Goal: Information Seeking & Learning: Learn about a topic

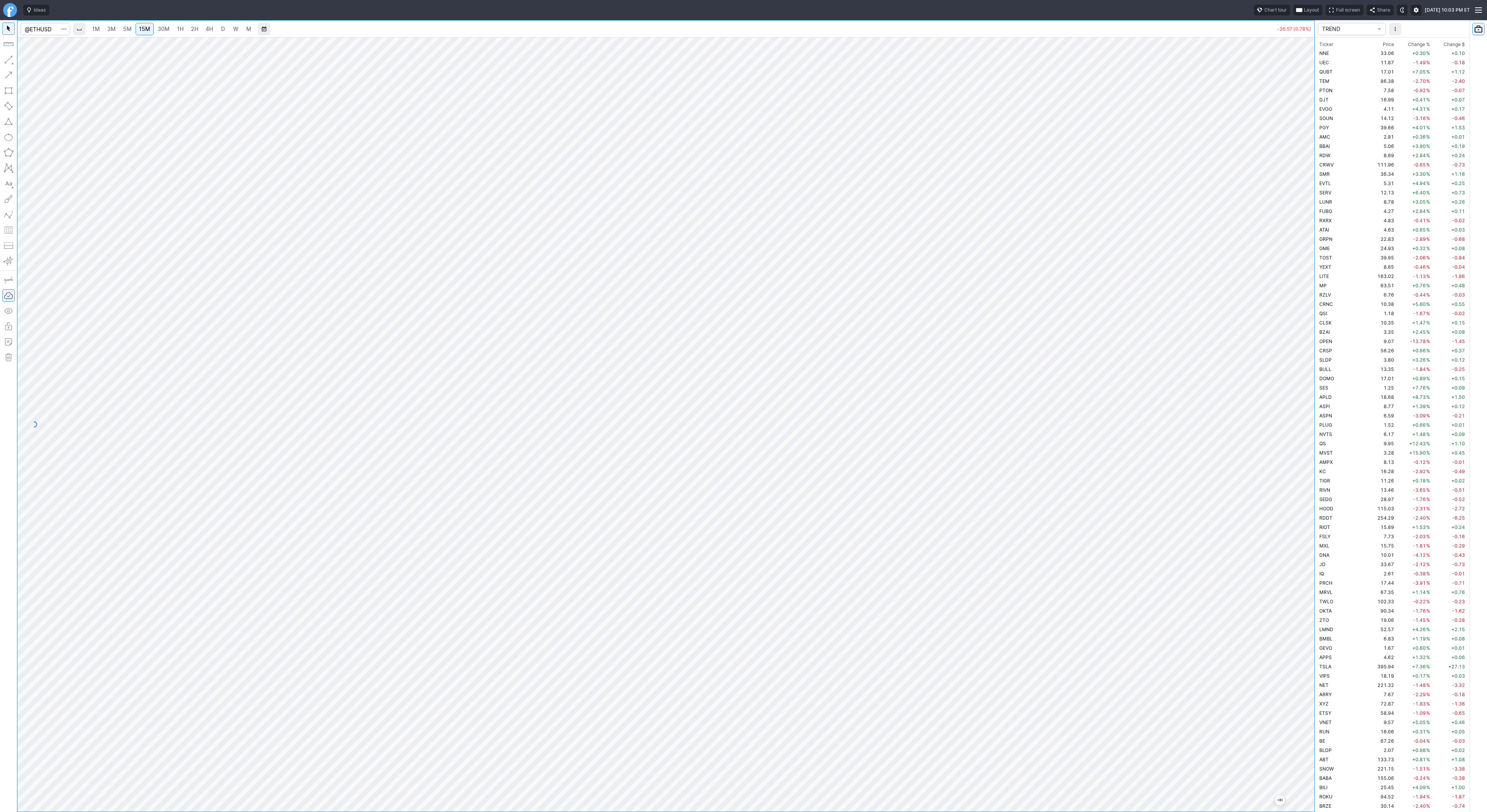
scroll to position [1728, 0]
click at [33, 29] on input "Search" at bounding box center [46, 29] width 50 height 12
type input "baba"
click at [224, 31] on span "D" at bounding box center [223, 29] width 5 height 8
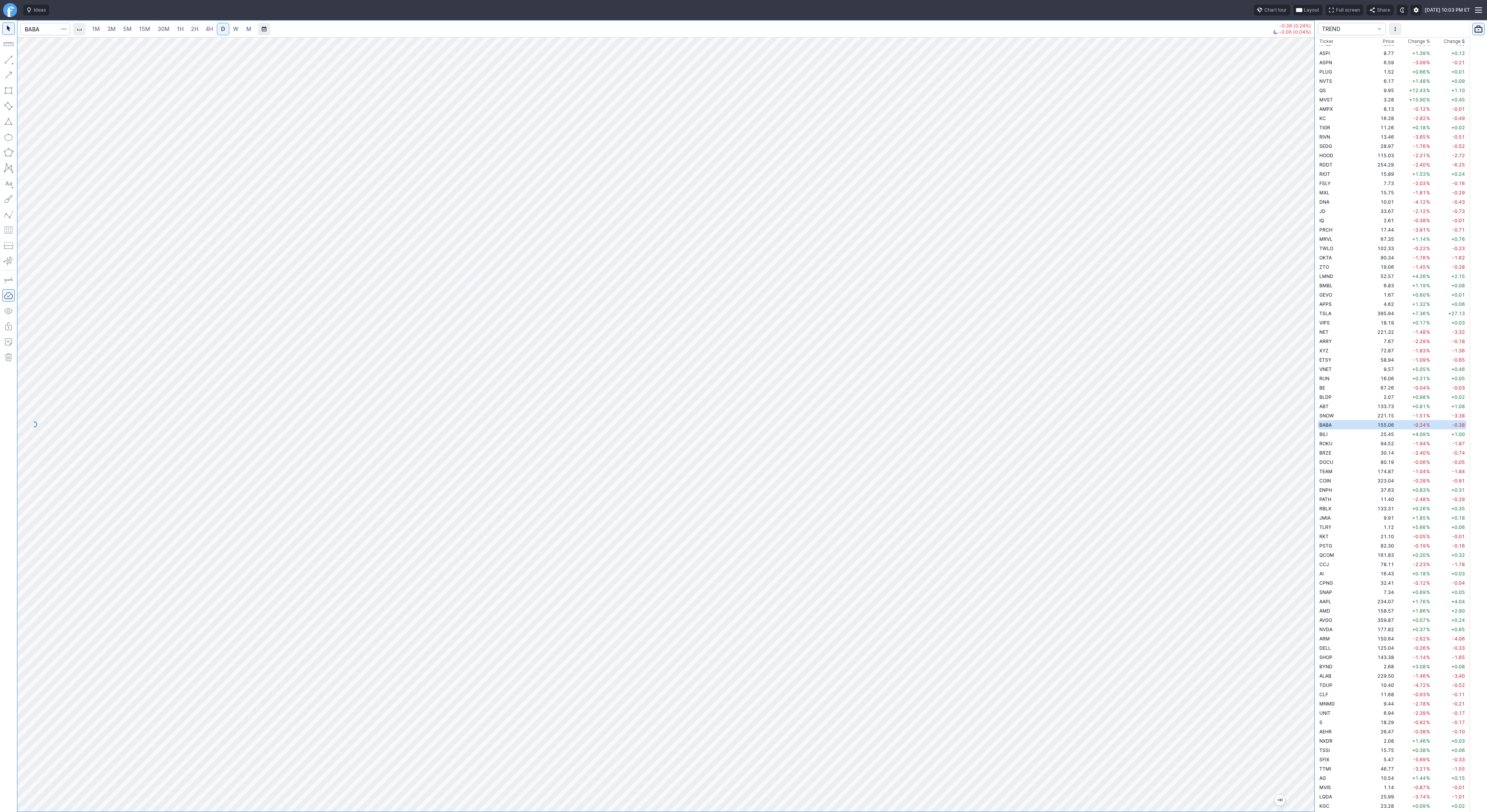
drag, startPoint x: 1309, startPoint y: 305, endPoint x: 1305, endPoint y: 419, distance: 114.1
click at [1308, 421] on div at bounding box center [1306, 422] width 16 height 755
click at [5, 56] on button "button" at bounding box center [8, 59] width 12 height 12
click at [25, 58] on span "button" at bounding box center [25, 61] width 5 height 11
click at [32, 58] on span "Line" at bounding box center [45, 61] width 31 height 8
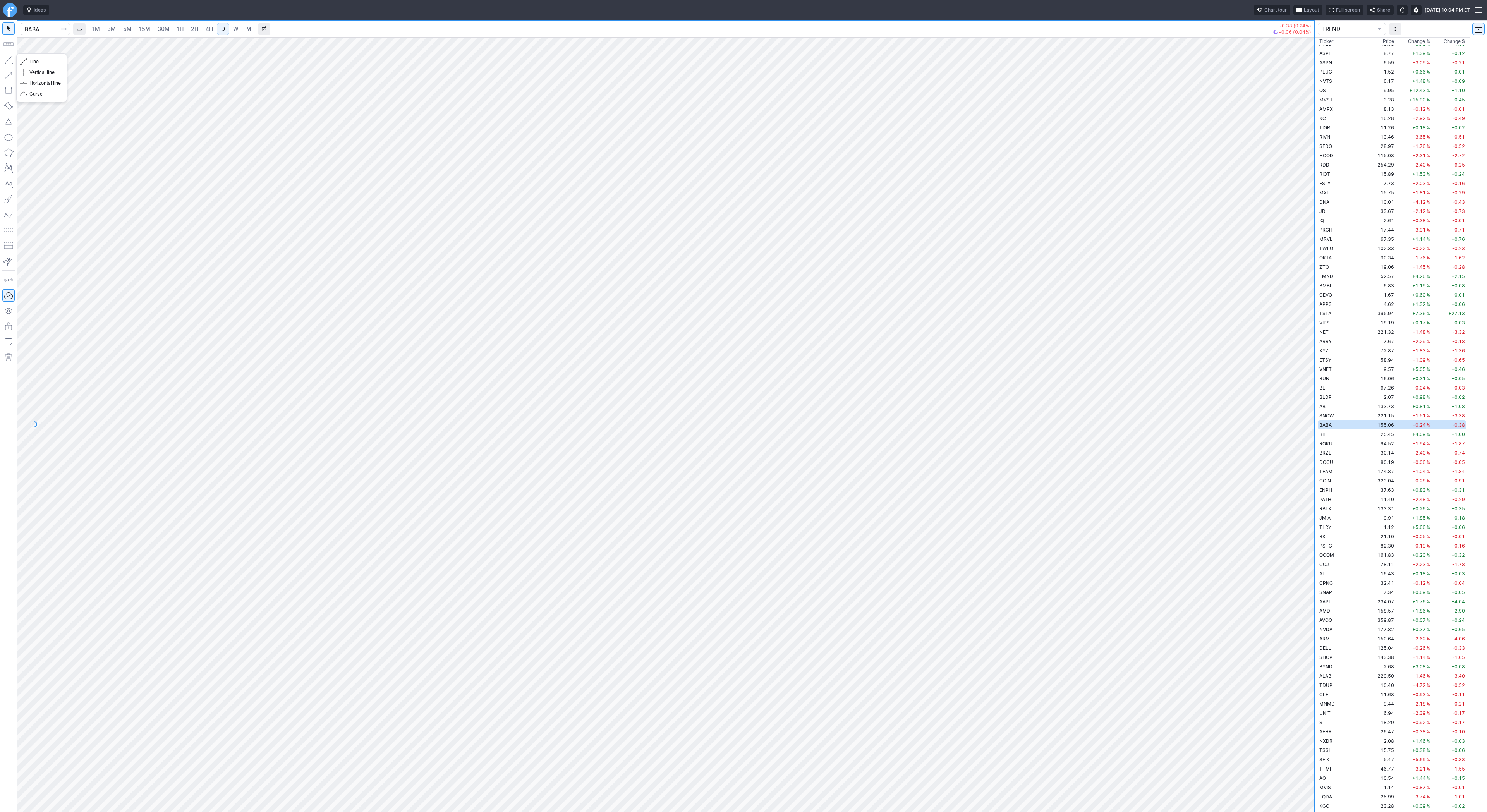
click at [7, 58] on button "button" at bounding box center [8, 59] width 12 height 12
click at [10, 58] on button "button" at bounding box center [8, 59] width 12 height 12
drag, startPoint x: 1310, startPoint y: 245, endPoint x: 1306, endPoint y: 256, distance: 11.7
click at [1310, 261] on div at bounding box center [1306, 422] width 16 height 755
click at [1242, 283] on div at bounding box center [666, 424] width 1297 height 774
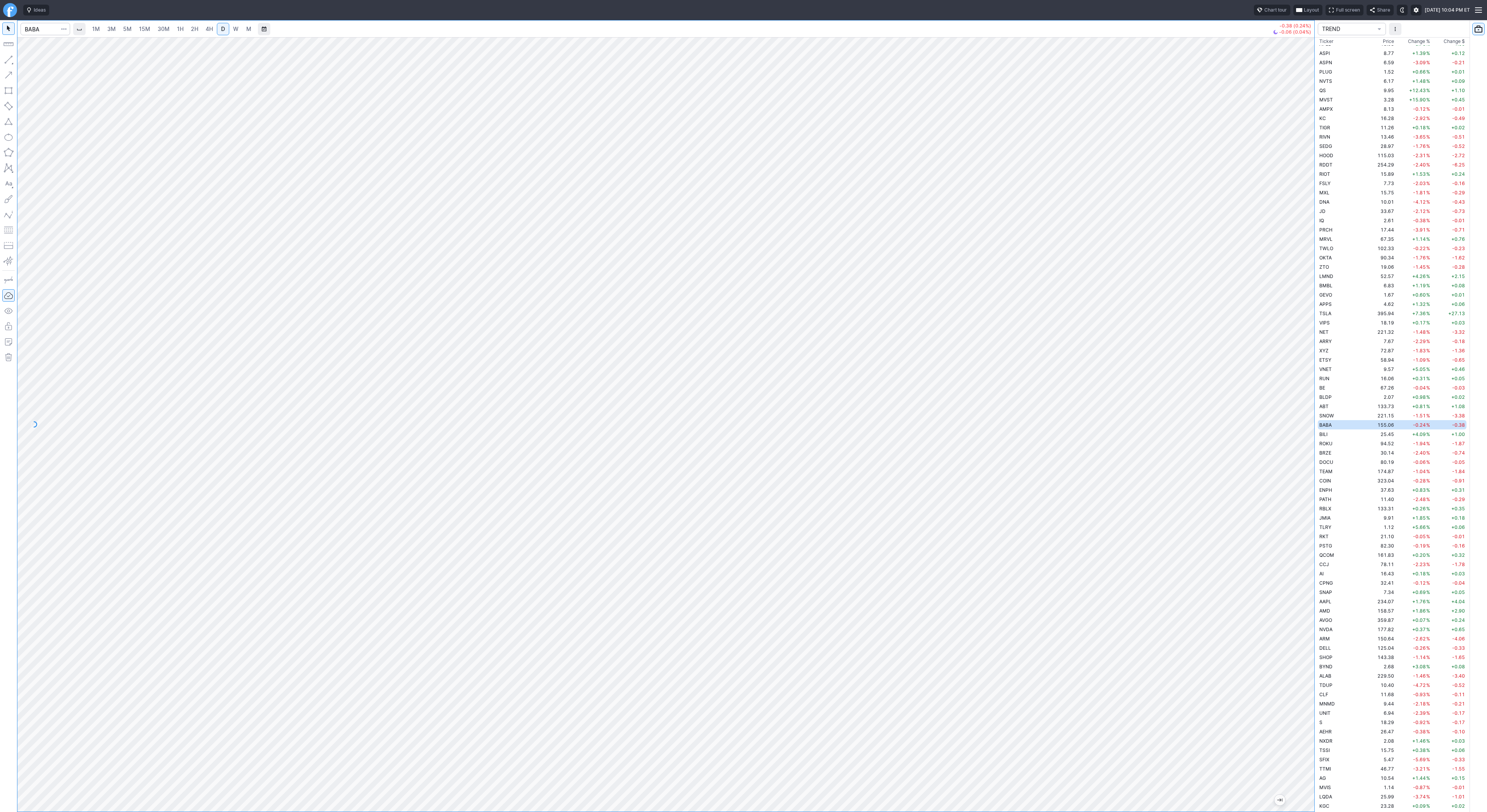
click at [235, 29] on span "W" at bounding box center [236, 28] width 5 height 6
click at [38, 27] on input "Search" at bounding box center [46, 29] width 50 height 12
type input "xrp"
click at [96, 109] on span "Ripple / USD" at bounding box center [110, 110] width 106 height 6
click at [217, 30] on link "D" at bounding box center [223, 29] width 12 height 12
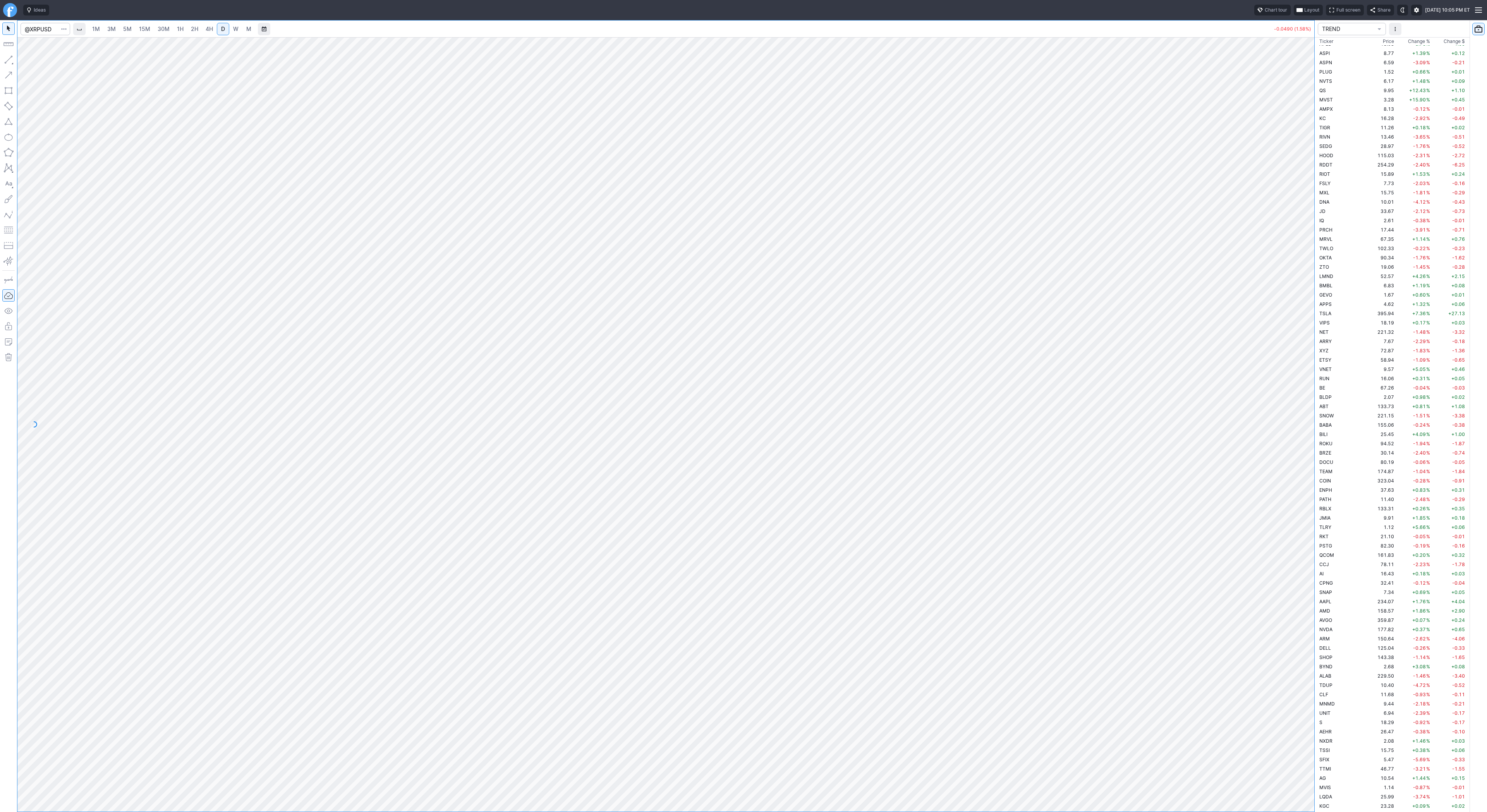
click at [238, 30] on link "W" at bounding box center [236, 29] width 12 height 12
click at [27, 61] on span "button" at bounding box center [25, 61] width 5 height 11
click at [9, 57] on button "button" at bounding box center [8, 59] width 12 height 12
click at [45, 65] on span "Line" at bounding box center [45, 61] width 31 height 8
drag, startPoint x: 4, startPoint y: 60, endPoint x: 4, endPoint y: 65, distance: 5.0
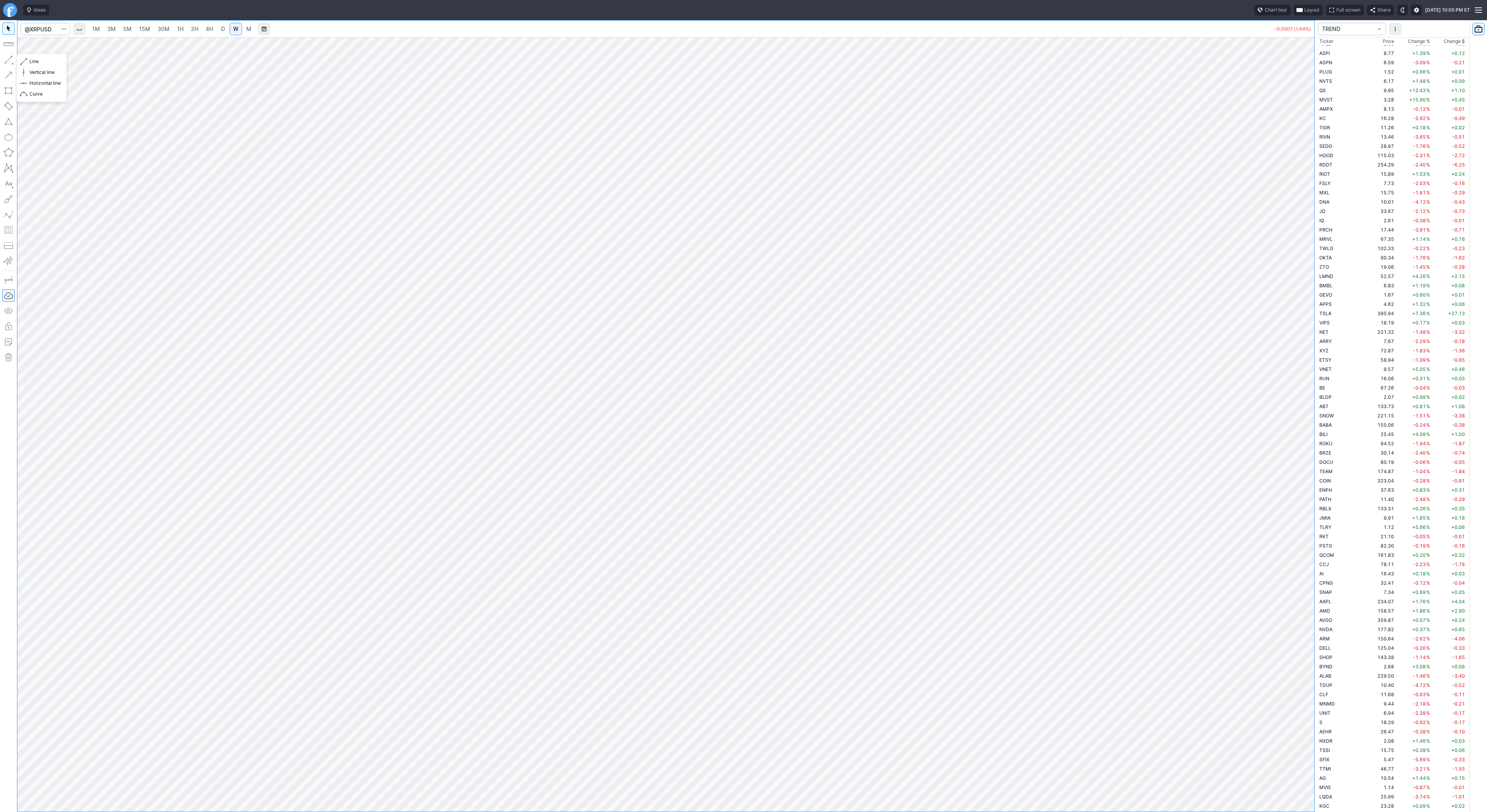
click at [4, 61] on button "button" at bounding box center [8, 59] width 12 height 12
click at [1328, 220] on td "IQ" at bounding box center [1342, 220] width 49 height 9
click at [33, 31] on input "Search" at bounding box center [46, 29] width 50 height 12
click at [68, 114] on button "@ XRP USD Ripple / USD Crypto" at bounding box center [106, 110] width 163 height 11
click at [225, 31] on link "D" at bounding box center [223, 29] width 12 height 12
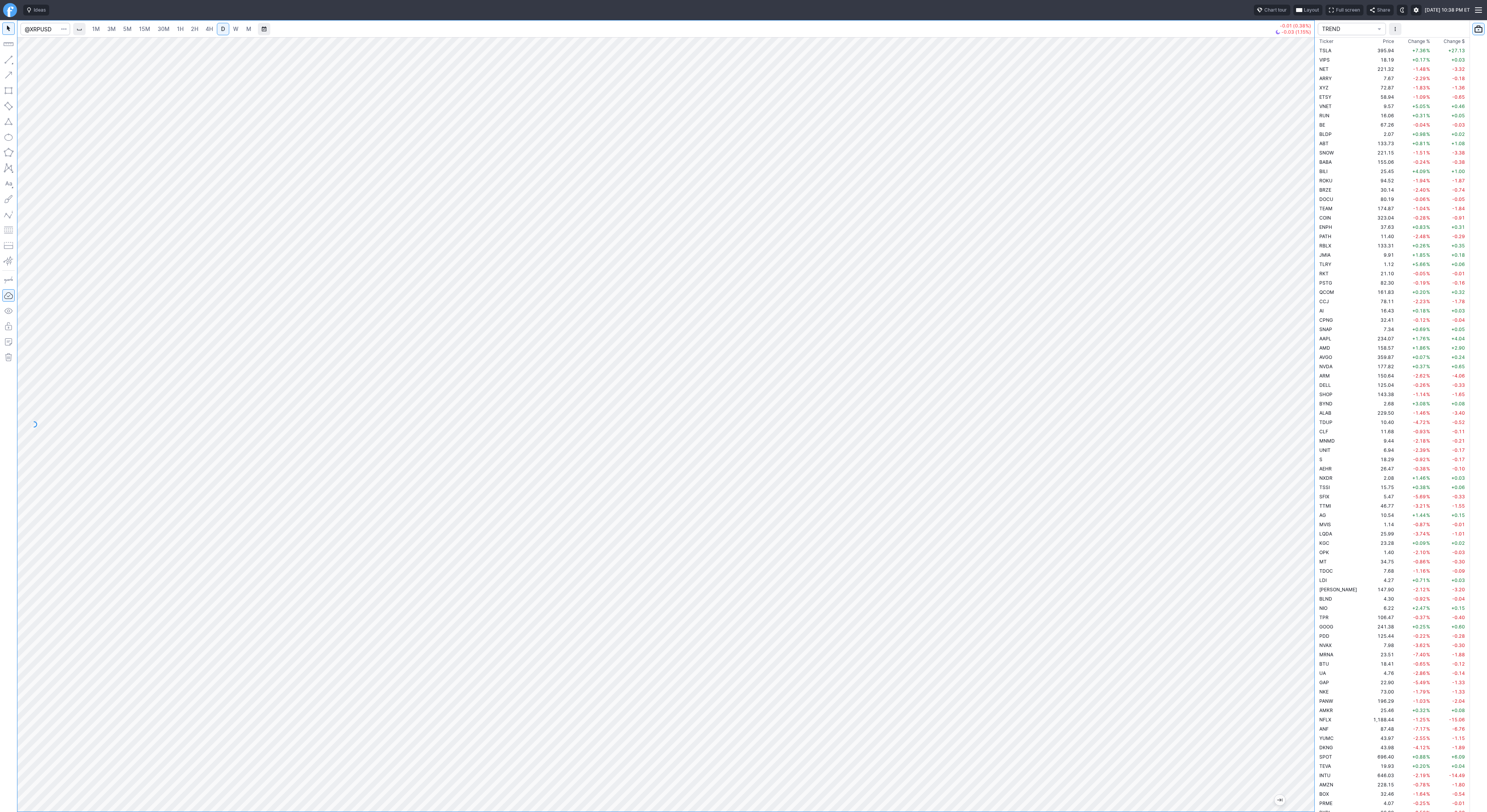
scroll to position [656, 0]
click at [50, 29] on input "@XRPUSD" at bounding box center [46, 29] width 50 height 12
drag, startPoint x: 57, startPoint y: 31, endPoint x: -18, endPoint y: 25, distance: 75.2
click at [0, 25] on html "Ideas Chart tour Layout Full screen Share [DATE] 10:38 PM ET @XRPUSD 1M 3M 5M 1…" at bounding box center [744, 406] width 1487 height 812
type input "bili"
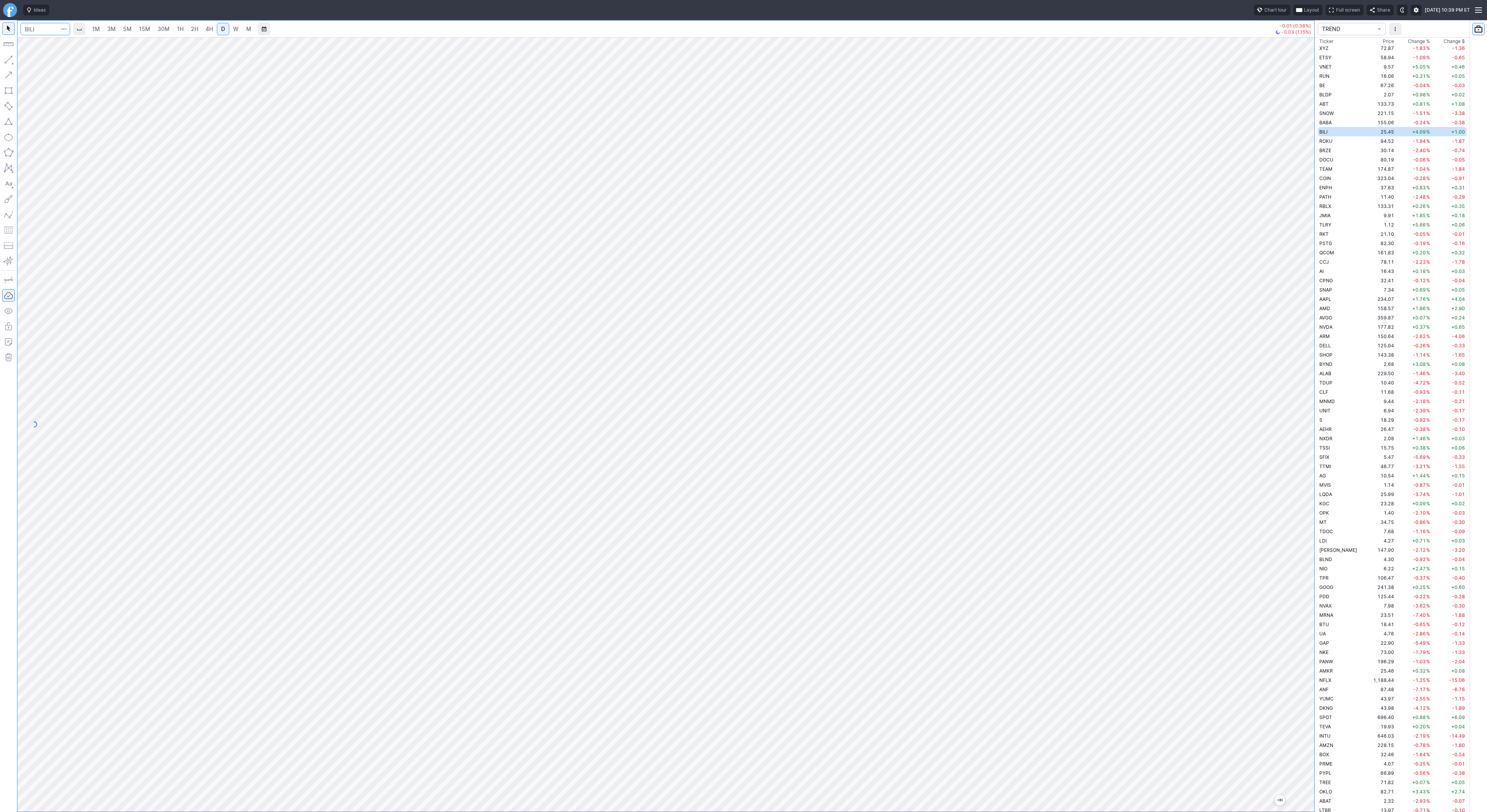
scroll to position [362, 0]
click at [1327, 433] on span "ROKU" at bounding box center [1326, 434] width 13 height 6
click at [1332, 439] on td "BRZE" at bounding box center [1342, 443] width 49 height 9
click at [1335, 453] on td "DOCU" at bounding box center [1342, 452] width 49 height 9
click at [27, 61] on span "button" at bounding box center [25, 61] width 5 height 11
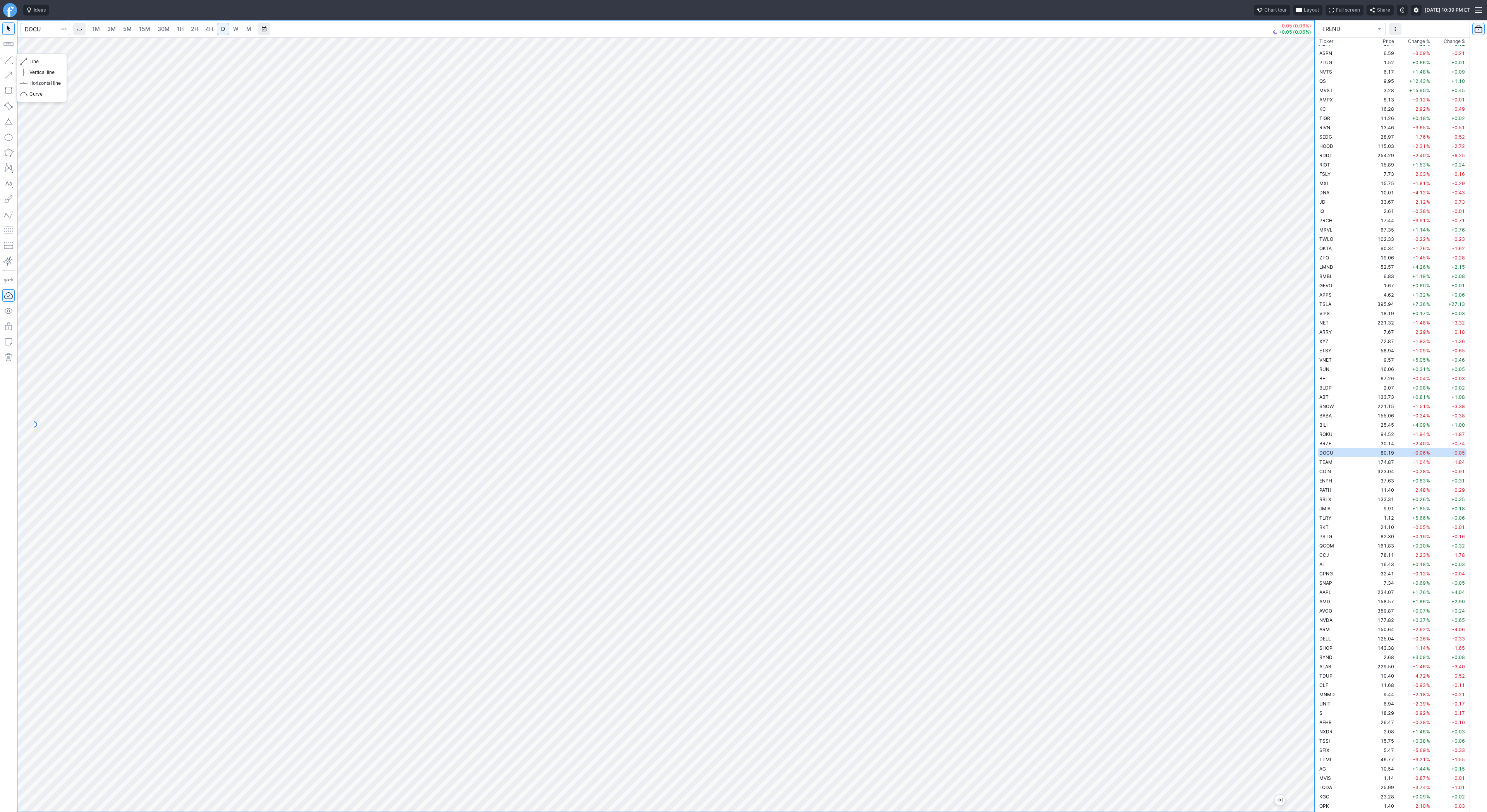
click at [5, 54] on button "button" at bounding box center [8, 59] width 12 height 12
click at [2, 61] on div at bounding box center [9, 416] width 17 height 792
click at [35, 62] on span "Line" at bounding box center [45, 61] width 31 height 8
click at [8, 55] on button "button" at bounding box center [8, 59] width 12 height 12
click at [31, 61] on span "Line" at bounding box center [45, 61] width 31 height 8
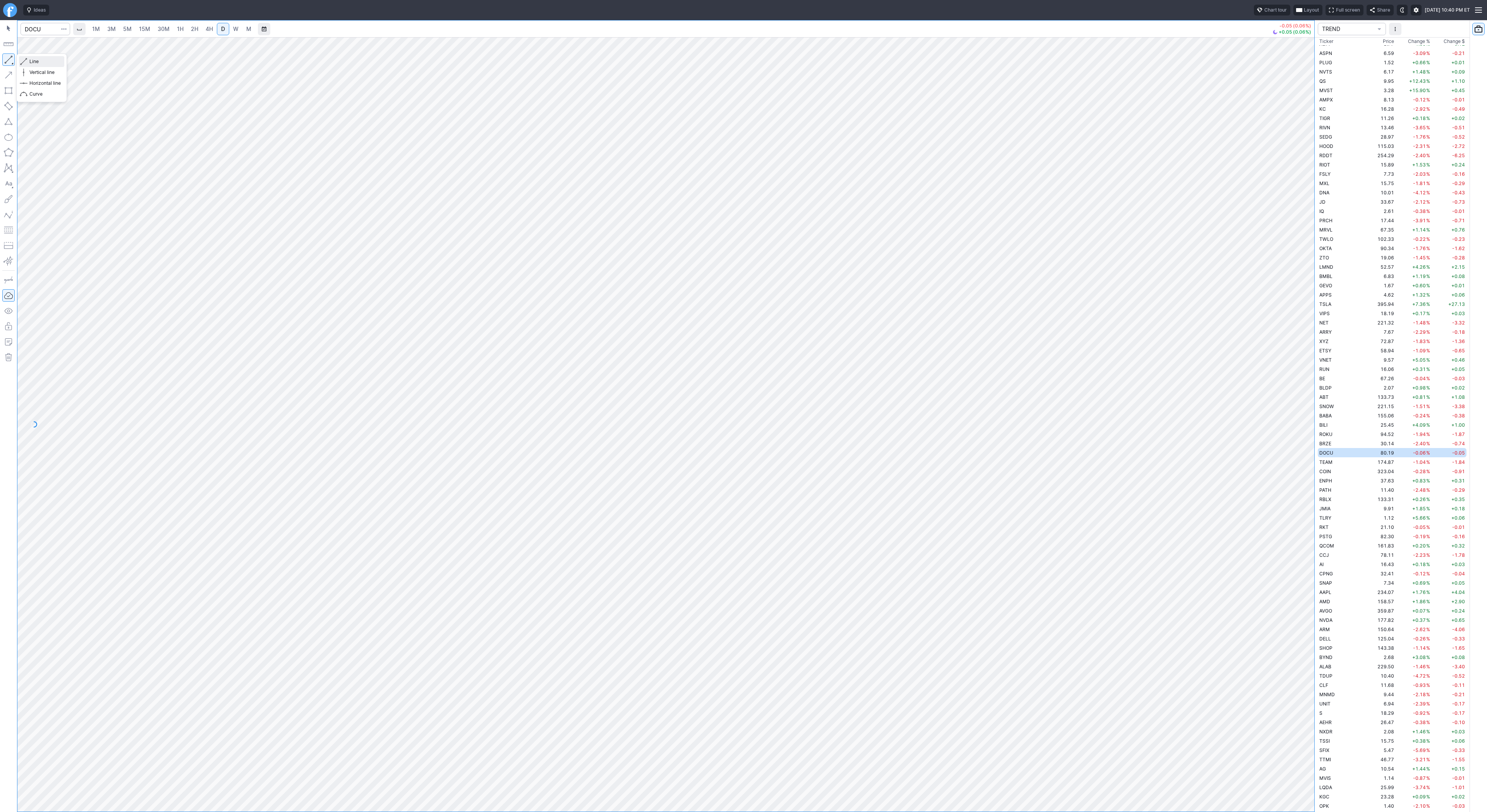
click at [28, 63] on button "Line" at bounding box center [42, 61] width 45 height 11
click at [9, 55] on button "button" at bounding box center [8, 59] width 12 height 12
click at [38, 25] on input "Search" at bounding box center [46, 29] width 50 height 12
type input "pltr"
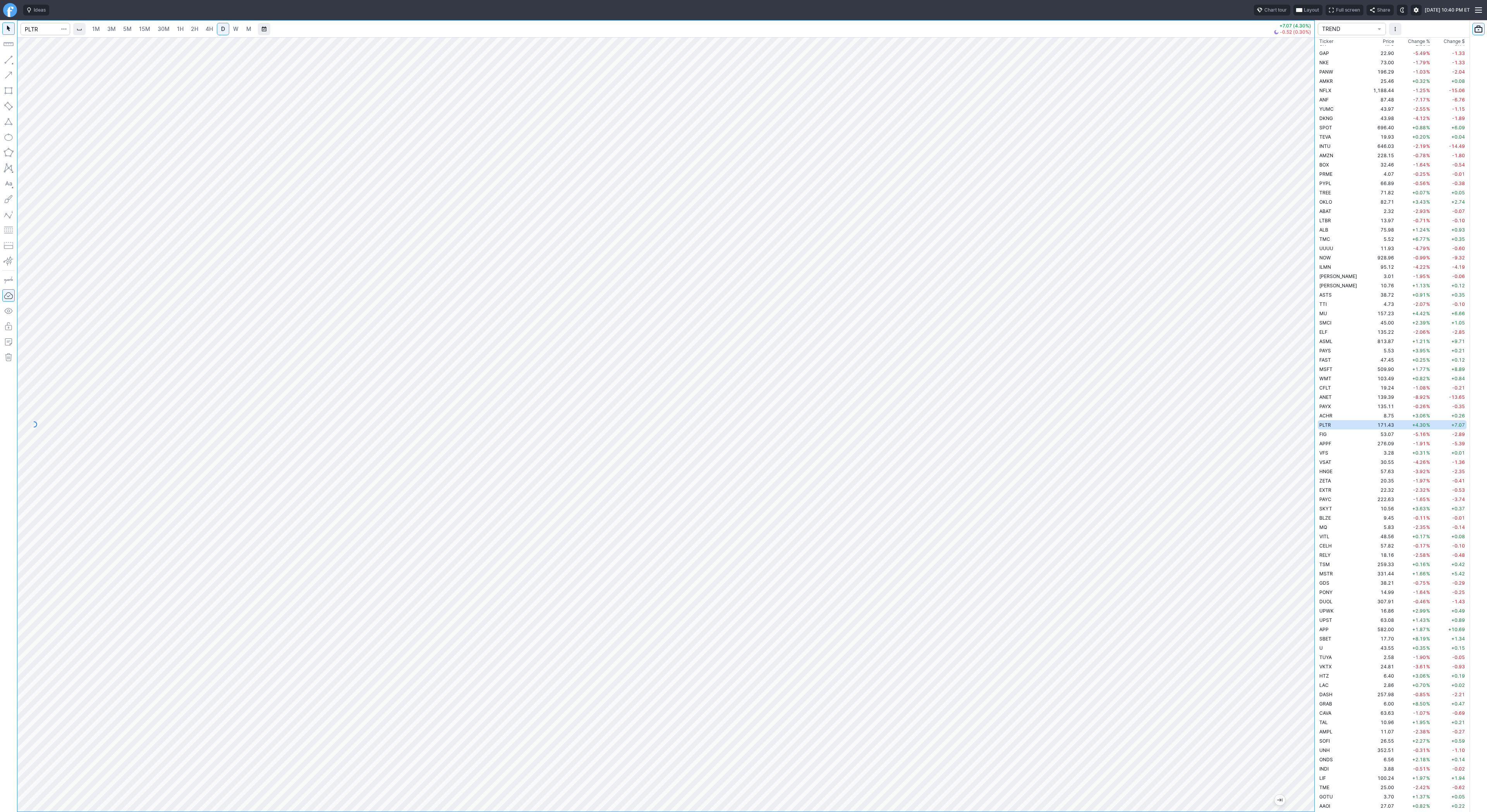
click at [192, 28] on span "2H" at bounding box center [195, 28] width 8 height 6
click at [10, 60] on button "button" at bounding box center [8, 59] width 12 height 12
click at [9, 58] on button "button" at bounding box center [8, 59] width 12 height 12
click at [10, 58] on button "button" at bounding box center [8, 59] width 12 height 12
click at [9, 61] on button "button" at bounding box center [8, 59] width 12 height 12
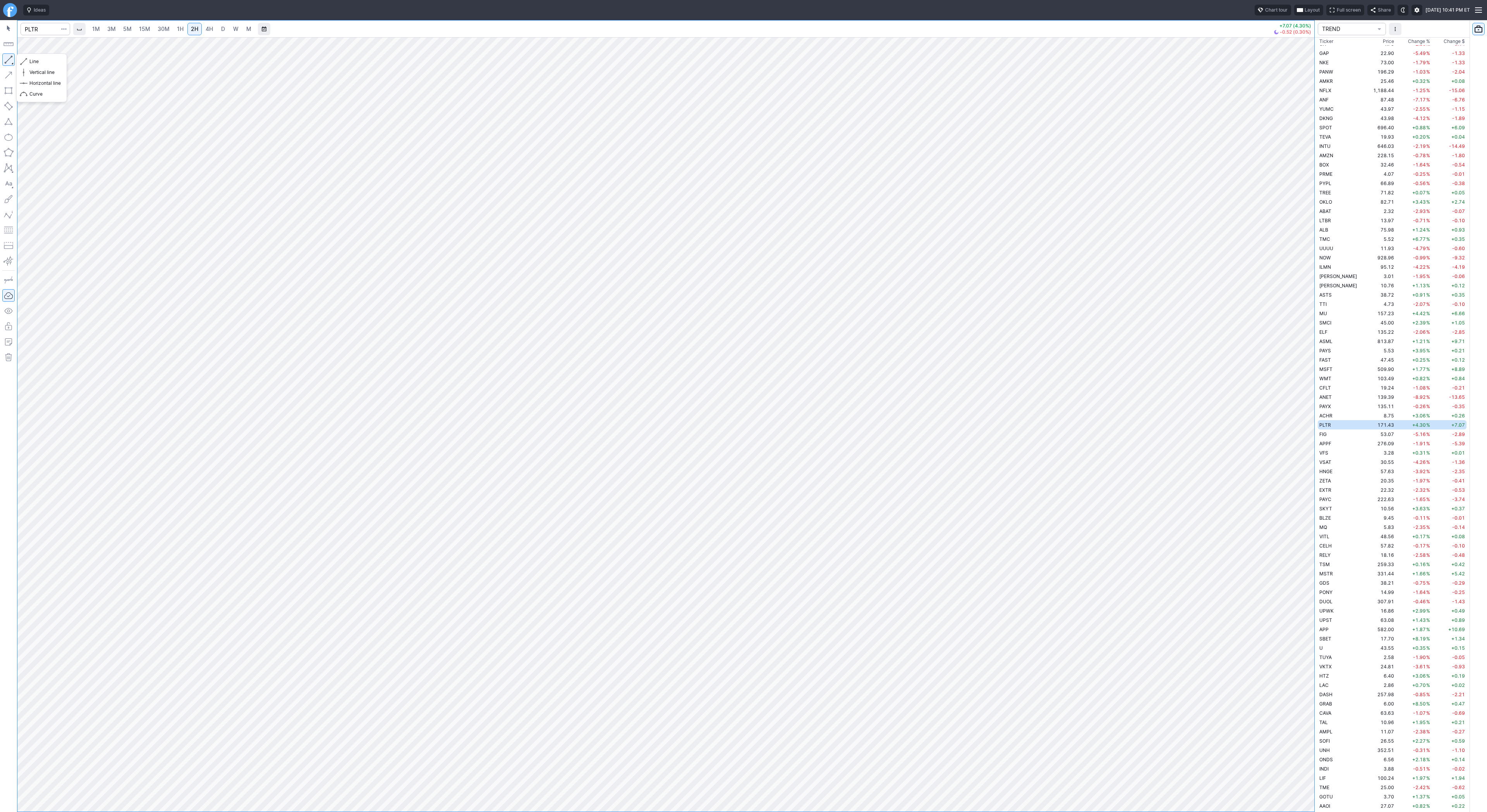
click at [11, 60] on button "button" at bounding box center [8, 59] width 12 height 12
drag, startPoint x: 1310, startPoint y: 157, endPoint x: 1299, endPoint y: 184, distance: 29.2
click at [1306, 186] on div at bounding box center [1306, 422] width 16 height 755
click at [11, 58] on button "button" at bounding box center [8, 59] width 12 height 12
click at [23, 60] on span "button" at bounding box center [25, 61] width 5 height 11
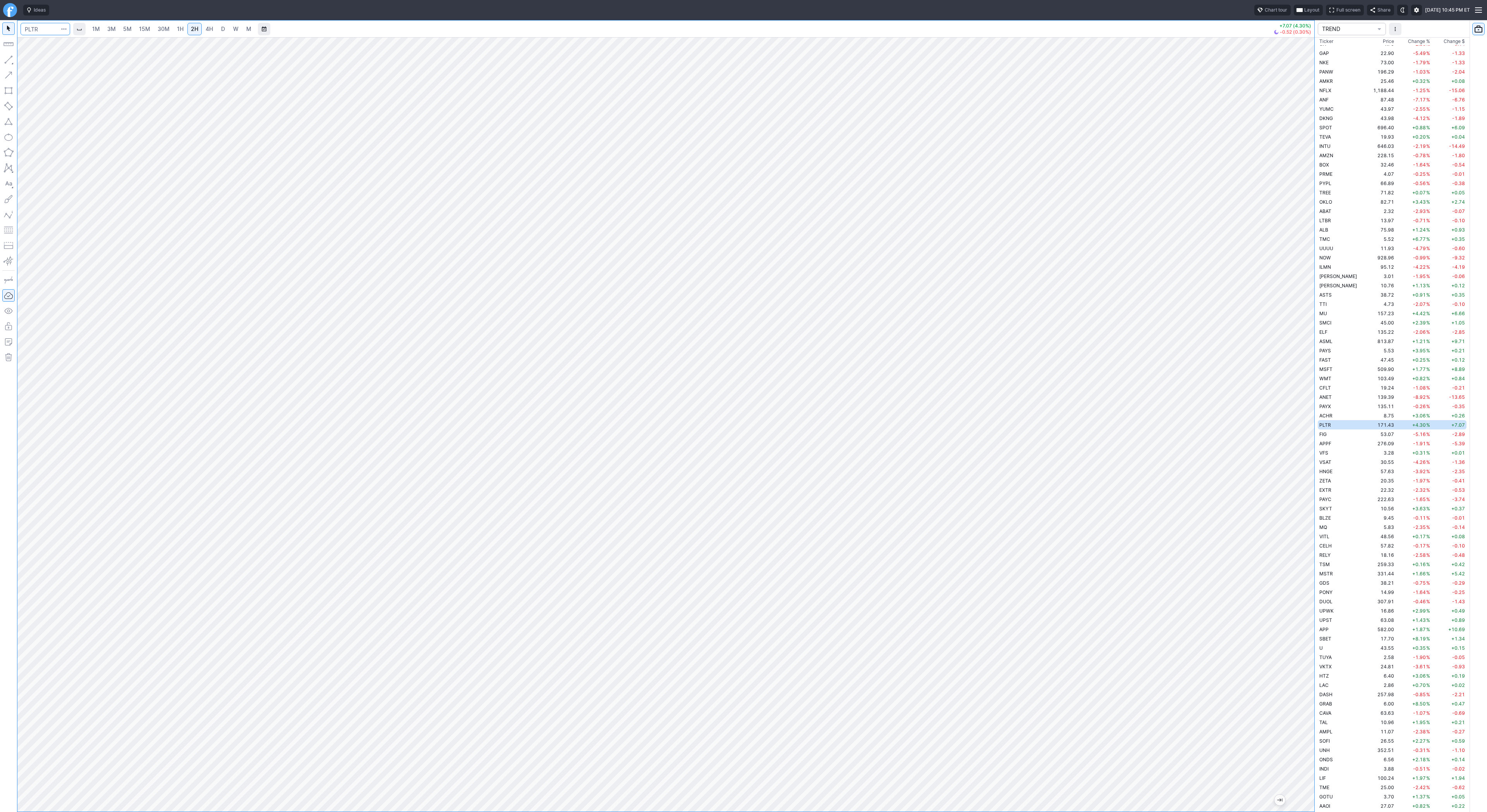
click at [32, 27] on input "Search" at bounding box center [46, 29] width 50 height 12
type input "tsls"
click at [43, 43] on span "TSLS" at bounding box center [40, 46] width 25 height 6
drag, startPoint x: 1307, startPoint y: 624, endPoint x: 1309, endPoint y: 603, distance: 21.1
click at [1309, 603] on div at bounding box center [1306, 422] width 16 height 755
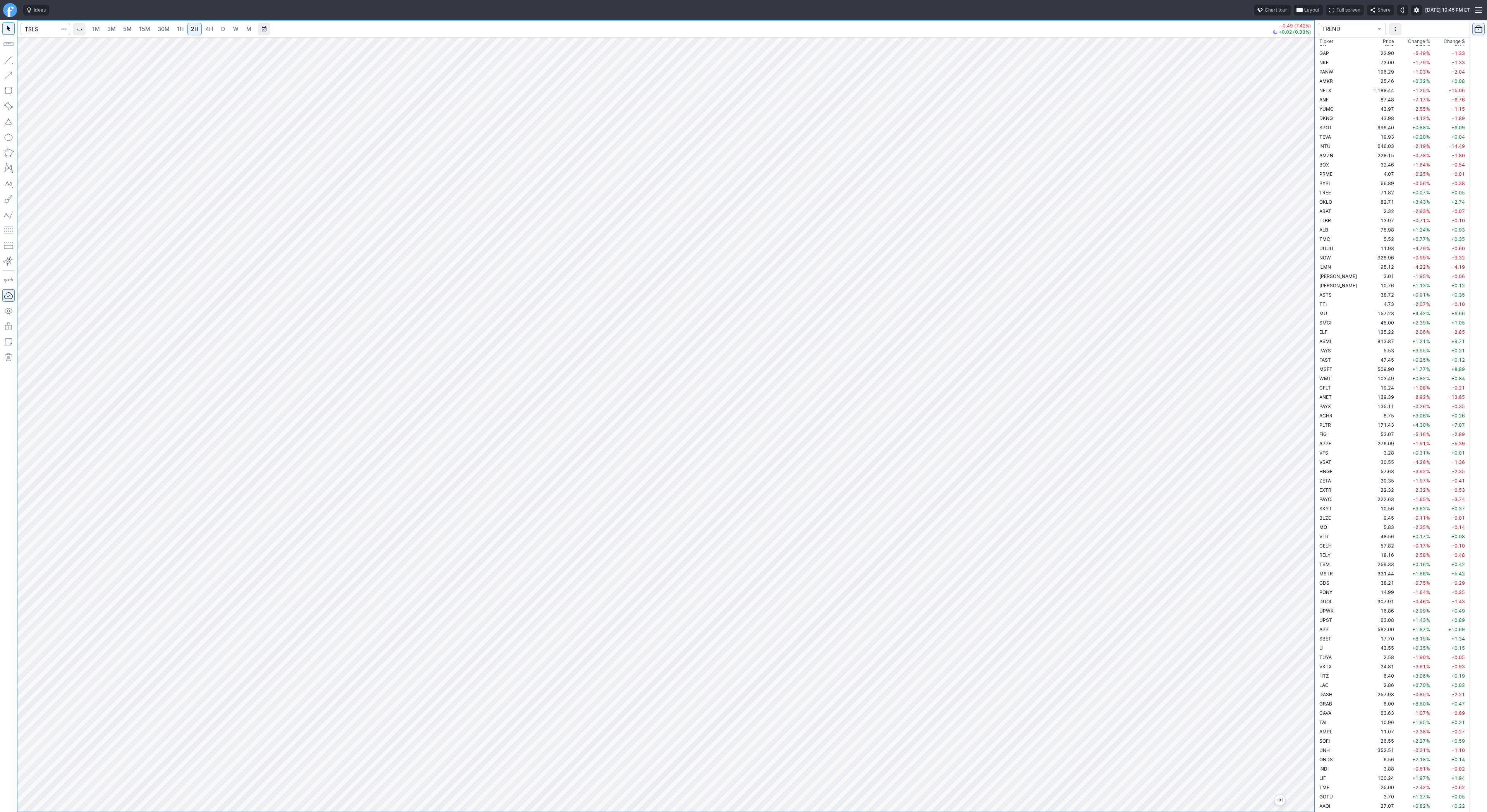
click at [213, 33] on link "4H" at bounding box center [209, 29] width 14 height 12
click at [221, 30] on span "D" at bounding box center [223, 28] width 4 height 6
click at [224, 30] on span "D" at bounding box center [223, 29] width 5 height 8
drag, startPoint x: 1307, startPoint y: 598, endPoint x: 1313, endPoint y: 721, distance: 123.1
click at [1317, 737] on div "1M 3M 5M 15M 30M 1H 2H 4H D W M -0.49 (7.42%) +0.02 (0.33%) TREND Ticker Price …" at bounding box center [744, 416] width 1487 height 792
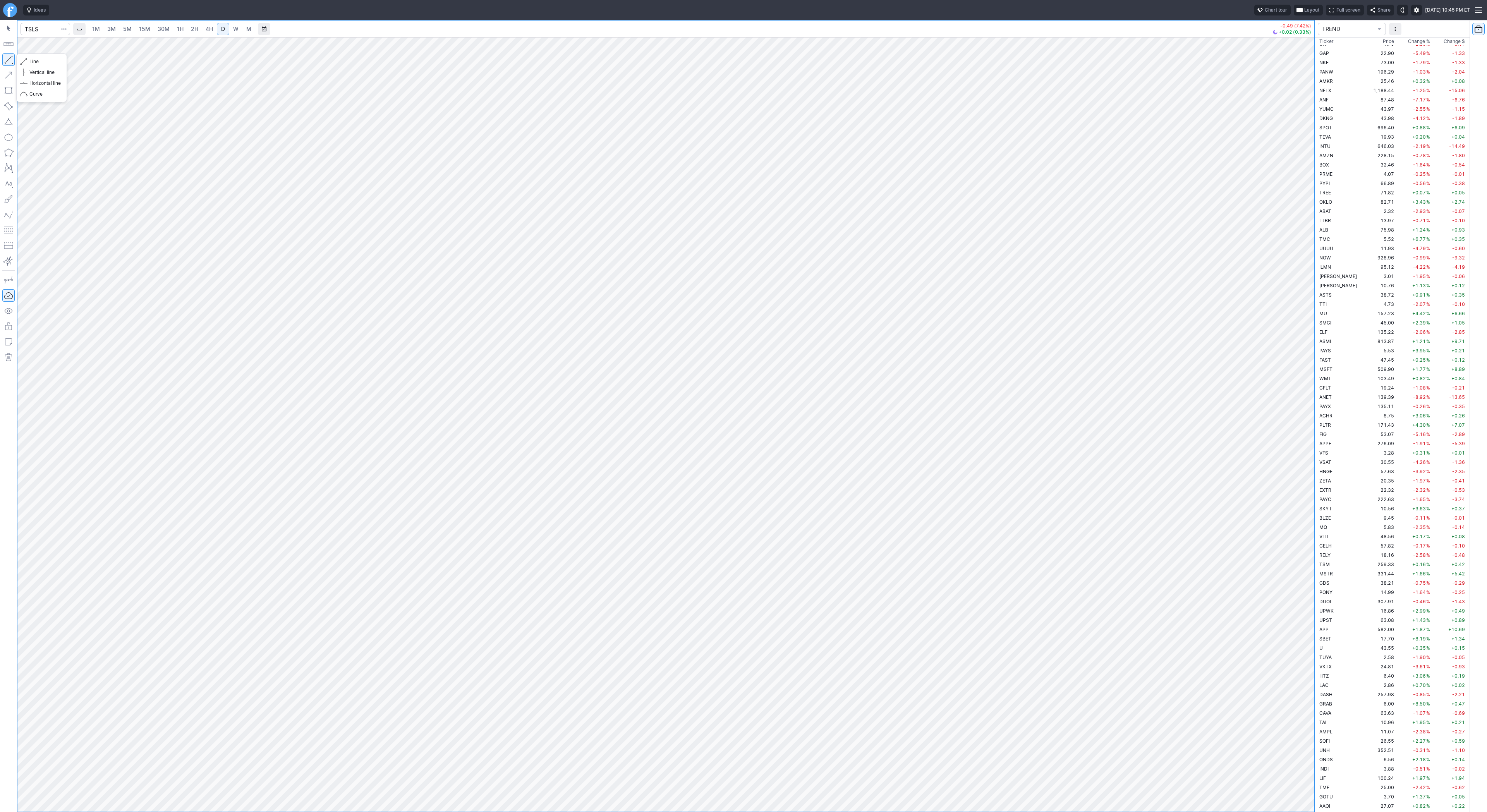
click at [8, 59] on button "button" at bounding box center [8, 59] width 12 height 12
drag, startPoint x: 32, startPoint y: 60, endPoint x: 56, endPoint y: 75, distance: 28.3
click at [32, 61] on span "Line" at bounding box center [45, 61] width 31 height 8
click at [40, 27] on input "Search" at bounding box center [46, 29] width 50 height 12
type input "psq"
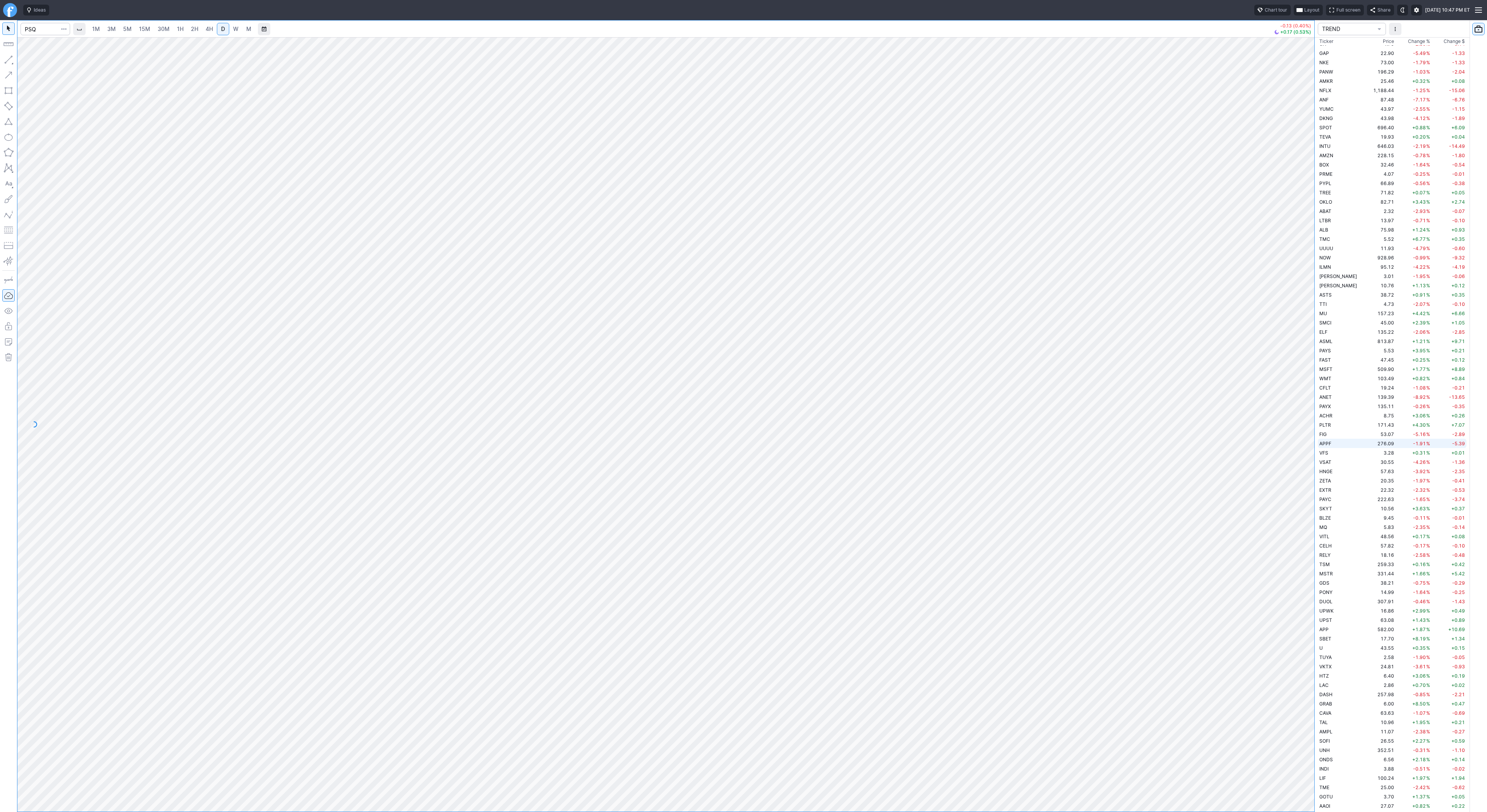
click at [1325, 445] on div "1M 3M 5M 15M 30M 1H 2H 4H D W M -0.13 (0.40%) +0.17 (0.53%) TREND Ticker Price …" at bounding box center [744, 416] width 1487 height 792
click at [1479, 539] on div "1M 3M 5M 15M 30M 1H 2H 4H D W M -0.13 (0.40%) +0.17 (0.53%) TREND Ticker Price …" at bounding box center [744, 416] width 1487 height 792
click at [32, 65] on span "Line" at bounding box center [45, 61] width 31 height 8
click at [36, 62] on span "Line" at bounding box center [45, 61] width 31 height 8
click at [29, 62] on button "Line" at bounding box center [42, 61] width 45 height 11
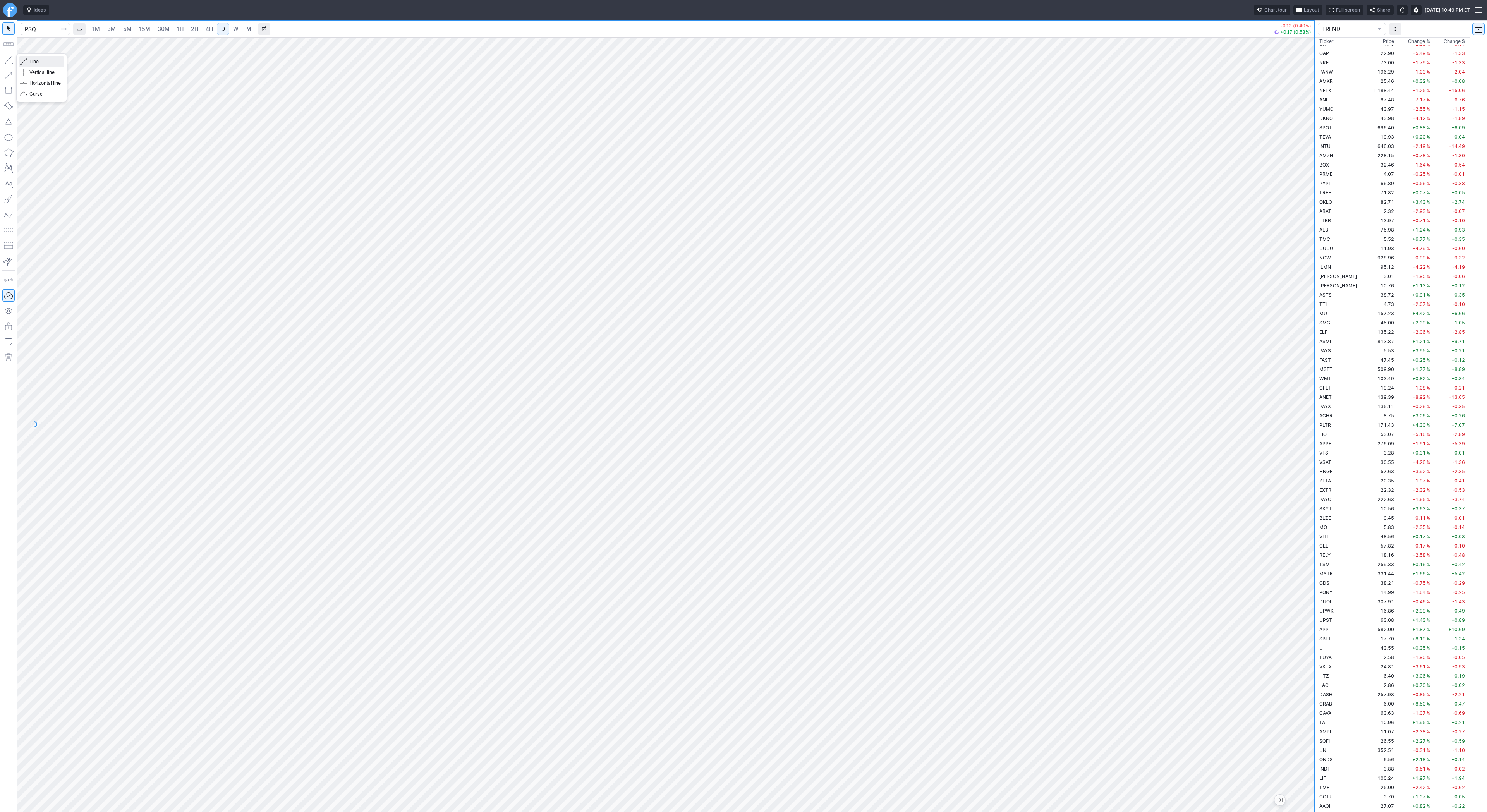
click at [35, 61] on span "Line" at bounding box center [45, 61] width 31 height 8
drag, startPoint x: 11, startPoint y: 56, endPoint x: 31, endPoint y: 83, distance: 33.6
click at [11, 57] on button "button" at bounding box center [8, 59] width 12 height 12
click at [52, 61] on span "Line" at bounding box center [45, 61] width 31 height 8
click at [36, 61] on span "Line" at bounding box center [45, 61] width 31 height 8
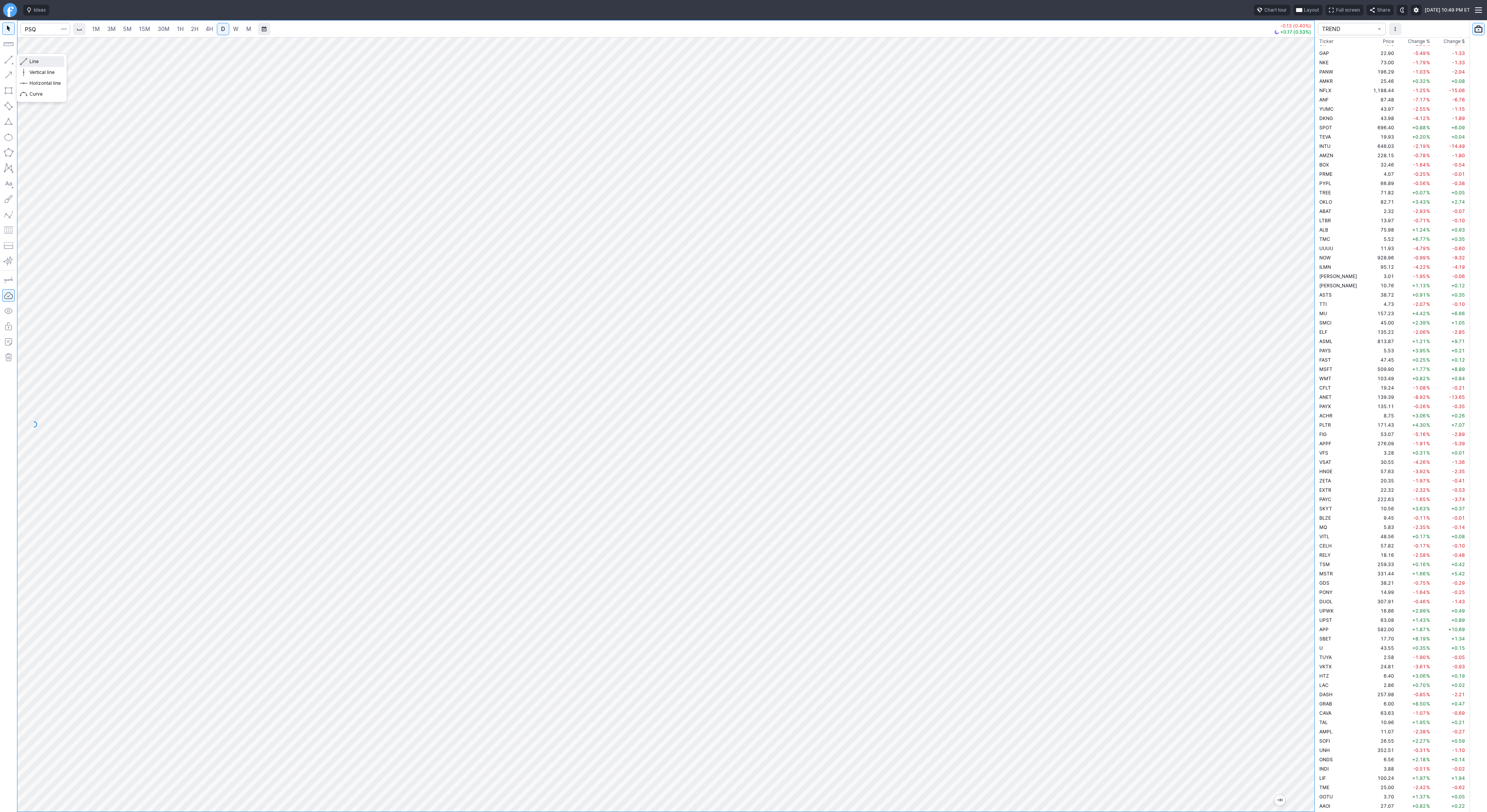
click at [31, 62] on span "Line" at bounding box center [45, 61] width 31 height 8
click at [1389, 243] on div "1M 3M 5M 15M 30M 1H 2H 4H D W M -0.13 (0.40%) +0.17 (0.53%) TREND Ticker Price …" at bounding box center [744, 416] width 1487 height 792
click at [33, 63] on span "Line" at bounding box center [45, 61] width 31 height 8
click at [8, 59] on button "button" at bounding box center [8, 59] width 12 height 12
drag, startPoint x: 1305, startPoint y: 658, endPoint x: 1321, endPoint y: 552, distance: 107.2
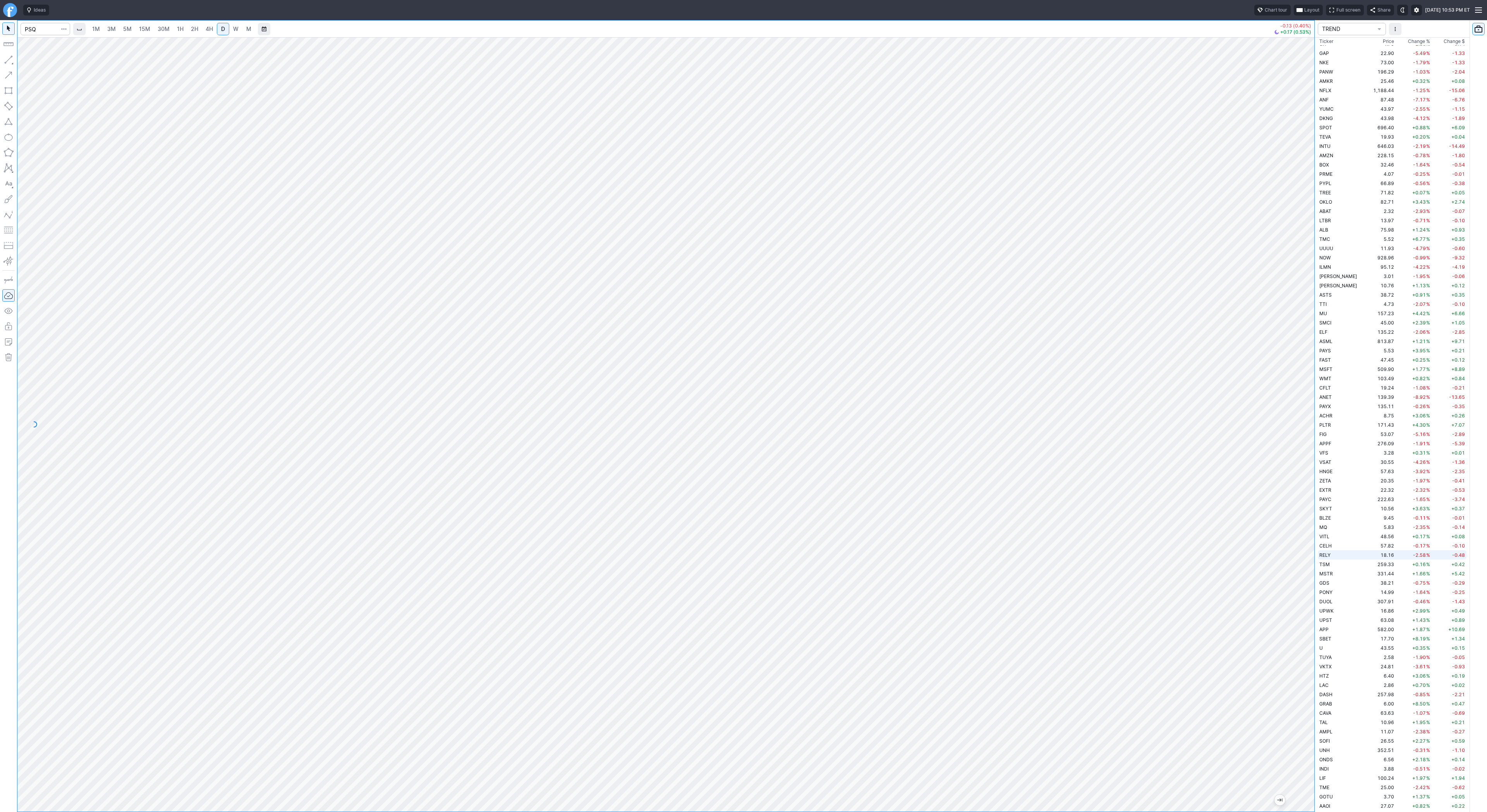
click at [1321, 552] on div "1M 3M 5M 15M 30M 1H 2H 4H D W M -0.13 (0.40%) +0.17 (0.53%) TREND Ticker Price …" at bounding box center [744, 416] width 1487 height 792
drag, startPoint x: 1306, startPoint y: 523, endPoint x: 1327, endPoint y: 758, distance: 235.9
click at [1327, 758] on div "1M 3M 5M 15M 30M 1H 2H 4H D W M -0.13 (0.40%) +0.17 (0.53%) TREND Ticker Price …" at bounding box center [744, 416] width 1487 height 792
click at [29, 63] on span "Line" at bounding box center [45, 61] width 31 height 8
click at [12, 61] on button "button" at bounding box center [8, 59] width 12 height 12
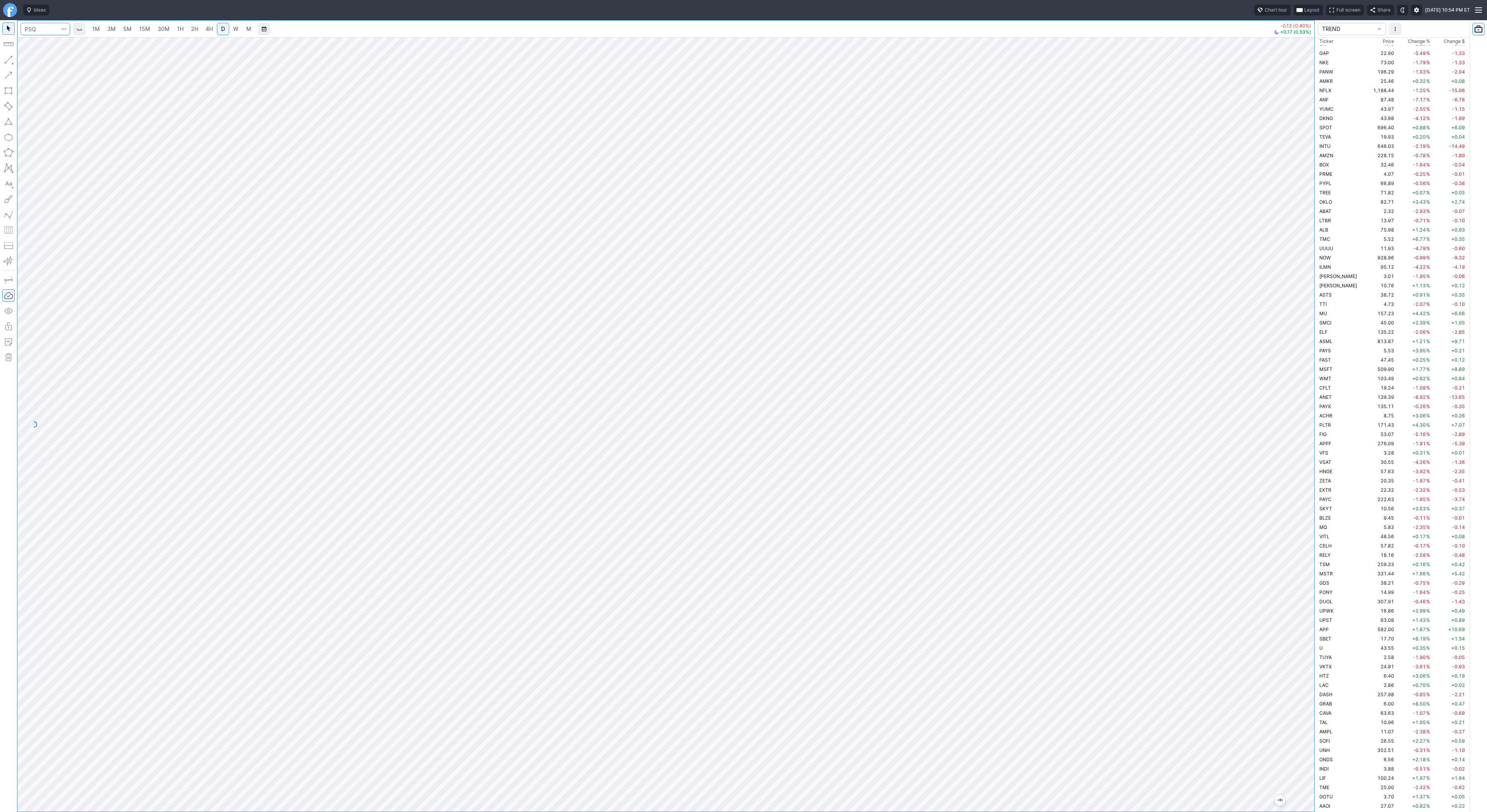
click at [32, 28] on input "Search" at bounding box center [46, 29] width 50 height 12
type input "sh"
click at [0, 593] on div "1M 3M 5M 15M 30M 1H 2H 4H D W M +0.02 (0.05%) +0.00 (0.00%)" at bounding box center [657, 416] width 1314 height 792
click at [0, 461] on div "1M 3M 5M 15M 30M 1H 2H 4H D W M +0.02 (0.05%) +0.00 (0.00%)" at bounding box center [657, 416] width 1314 height 792
click at [31, 60] on span "Line" at bounding box center [45, 61] width 31 height 8
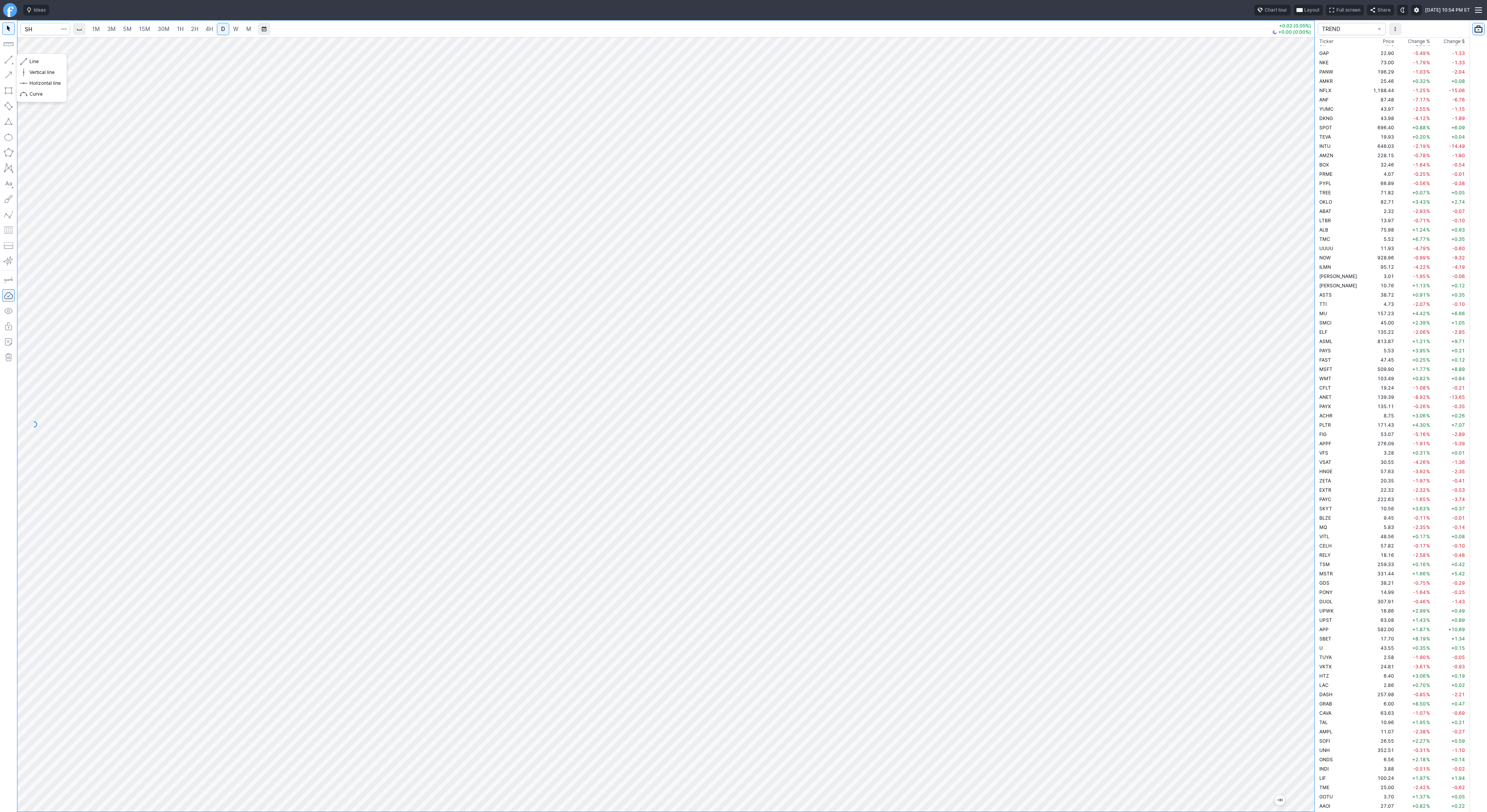
click at [18, 59] on div "Line Vertical line Horizontal line Curve" at bounding box center [42, 77] width 50 height 48
drag, startPoint x: 35, startPoint y: 62, endPoint x: 65, endPoint y: 89, distance: 40.4
click at [35, 62] on span "Line" at bounding box center [45, 61] width 31 height 8
